Goal: Task Accomplishment & Management: Manage account settings

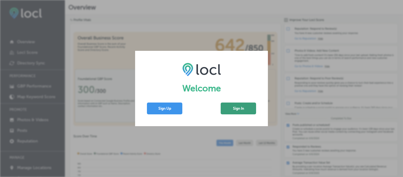
click at [236, 107] on button "Sign In" at bounding box center [238, 108] width 35 height 12
click at [168, 108] on button "Sign Up" at bounding box center [164, 108] width 35 height 12
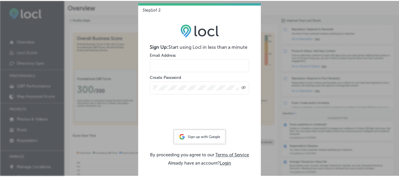
scroll to position [1, 0]
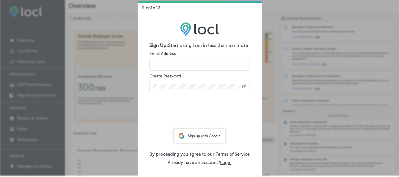
click at [226, 164] on button "Login" at bounding box center [226, 162] width 12 height 5
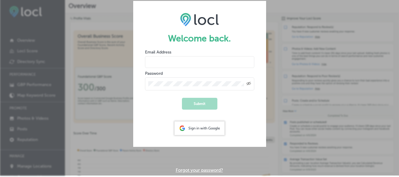
click at [187, 60] on input "email" at bounding box center [199, 62] width 109 height 12
paste input "hiratahir.eketchers+test80@gmail.com"
type input "hiratahir.eketchers+test80@gmail.com"
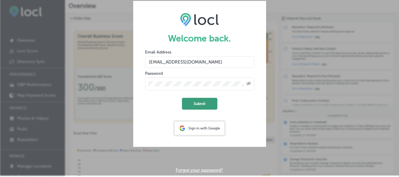
click at [198, 100] on button "Submit" at bounding box center [199, 104] width 35 height 12
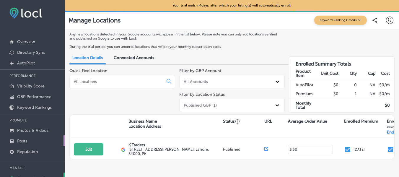
scroll to position [31, 0]
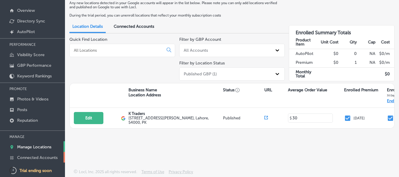
click at [34, 154] on link "Connected Accounts" at bounding box center [32, 157] width 65 height 11
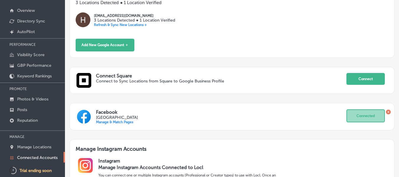
scroll to position [96, 0]
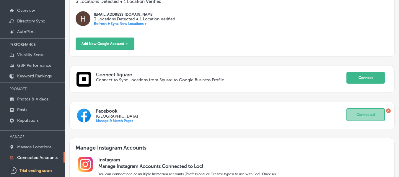
click at [386, 110] on icon at bounding box center [388, 110] width 5 height 5
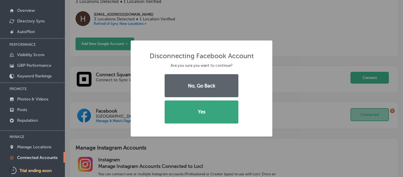
click at [196, 114] on button "Yes" at bounding box center [202, 111] width 74 height 23
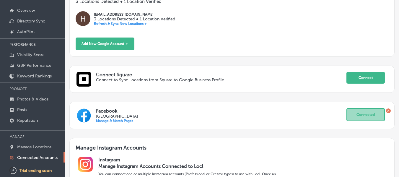
click at [387, 111] on icon at bounding box center [388, 111] width 2 height 2
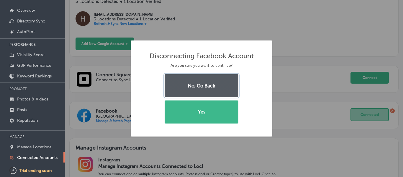
click at [203, 83] on button "No, Go Back" at bounding box center [202, 85] width 74 height 23
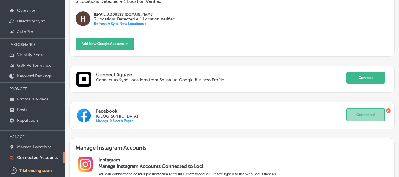
click at [387, 110] on icon at bounding box center [388, 111] width 2 height 2
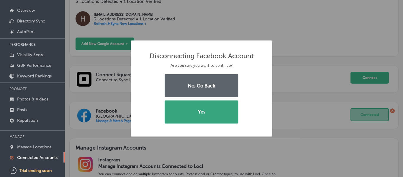
click at [222, 115] on button "Yes" at bounding box center [202, 111] width 74 height 23
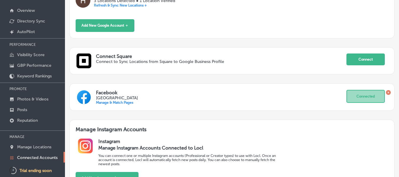
scroll to position [114, 0]
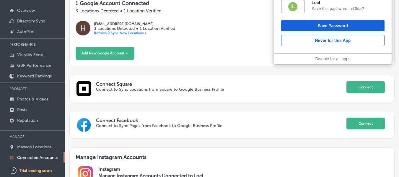
scroll to position [86, 0]
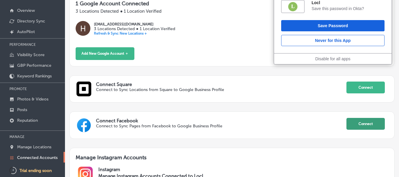
click at [354, 121] on button "Connect" at bounding box center [365, 124] width 38 height 12
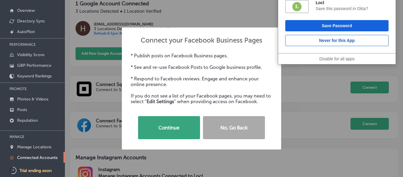
click at [166, 125] on button "Continue" at bounding box center [169, 127] width 62 height 23
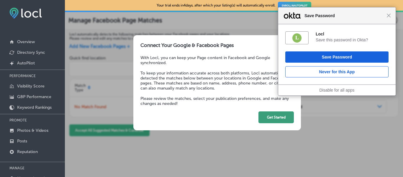
click at [283, 119] on button "Get Started" at bounding box center [276, 117] width 35 height 12
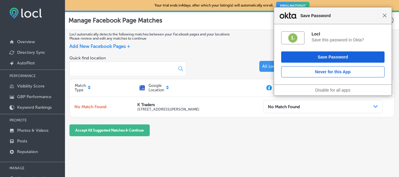
click at [384, 17] on span "Close" at bounding box center [384, 15] width 4 height 4
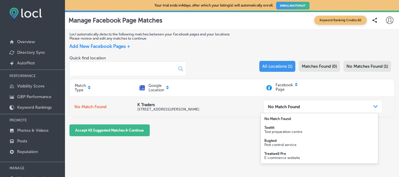
click at [373, 105] on icon "Path Created with Sketch." at bounding box center [375, 106] width 4 height 3
click at [374, 106] on div "Path Created with Sketch." at bounding box center [375, 106] width 5 height 5
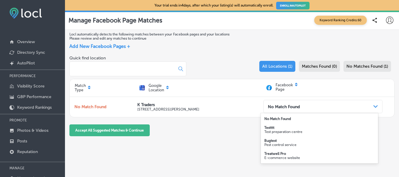
click at [274, 130] on p "Test preparation centre" at bounding box center [319, 132] width 110 height 4
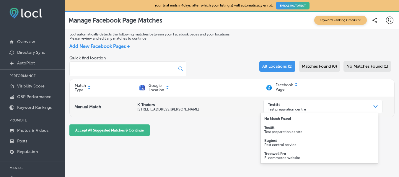
click at [331, 110] on div "Testttt Test preparation centre" at bounding box center [317, 106] width 105 height 10
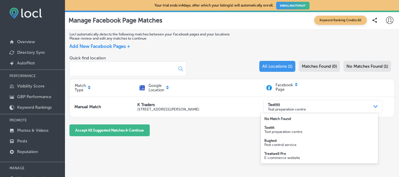
click at [269, 143] on p "Pest control service" at bounding box center [319, 145] width 110 height 4
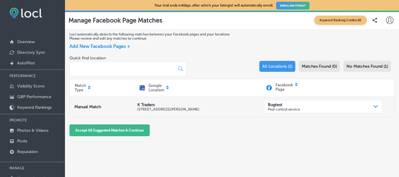
click at [293, 109] on p "Pest control service" at bounding box center [284, 109] width 32 height 4
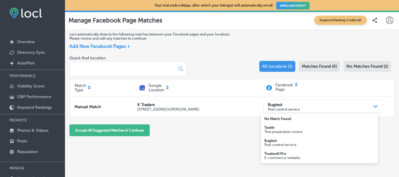
click at [291, 151] on div "Treatwell Pro E-commerce website" at bounding box center [319, 155] width 117 height 13
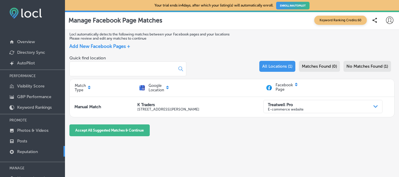
scroll to position [31, 0]
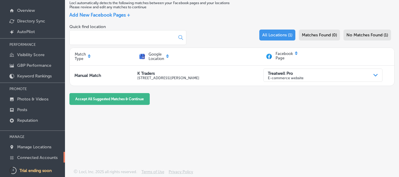
click at [36, 157] on p "Connected Accounts" at bounding box center [37, 157] width 40 height 5
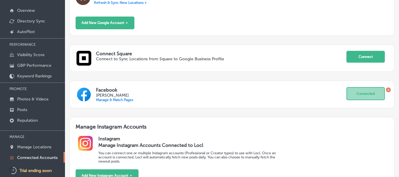
scroll to position [117, 0]
drag, startPoint x: 95, startPoint y: 94, endPoint x: 135, endPoint y: 94, distance: 39.6
click at [135, 94] on div "Facebook [PERSON_NAME] Manage & Match Pages Connected" at bounding box center [232, 94] width 312 height 15
click at [135, 94] on p "[PERSON_NAME]" at bounding box center [221, 94] width 250 height 5
click at [386, 87] on icon at bounding box center [388, 89] width 5 height 5
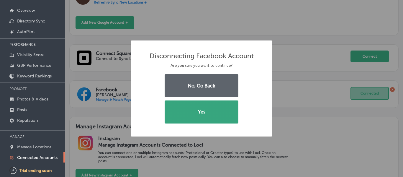
click at [228, 116] on button "Yes" at bounding box center [202, 111] width 74 height 23
